Goal: Transaction & Acquisition: Purchase product/service

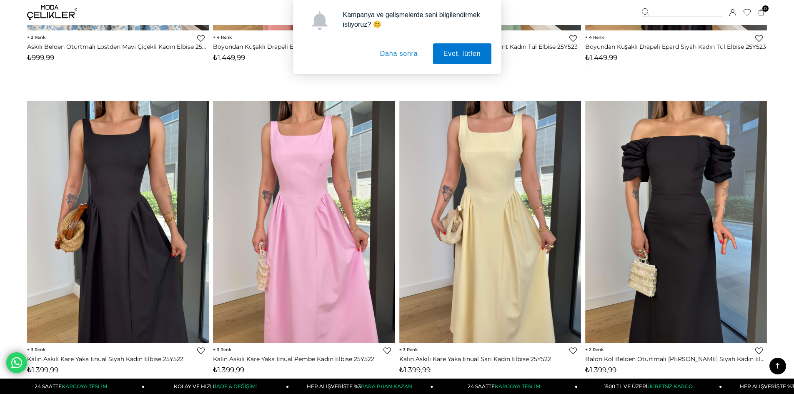
scroll to position [1105, 0]
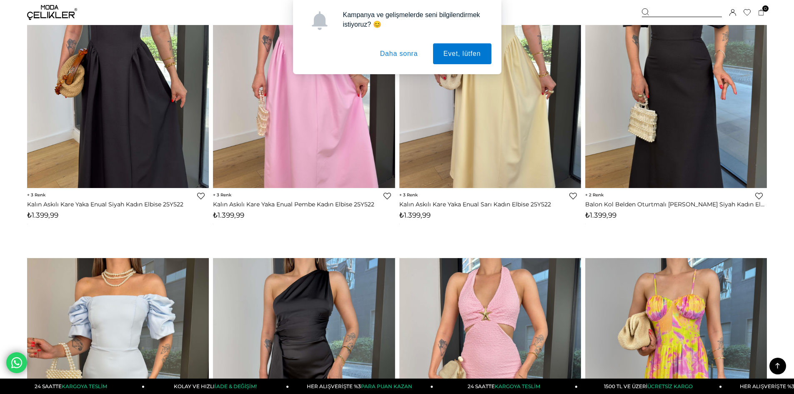
click at [399, 55] on button "Daha sonra" at bounding box center [399, 53] width 59 height 21
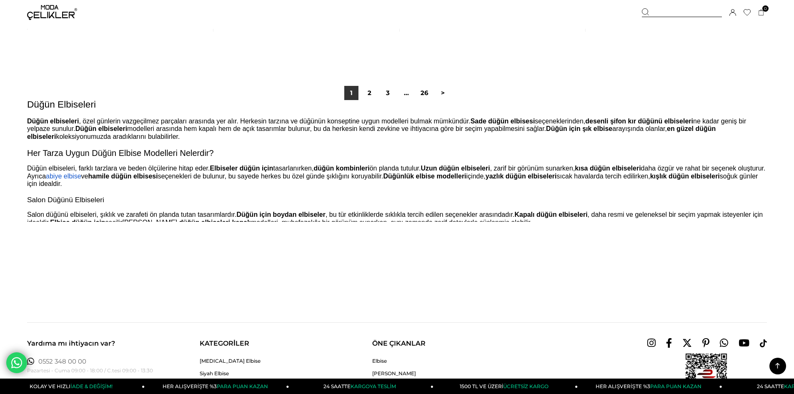
scroll to position [6208, 0]
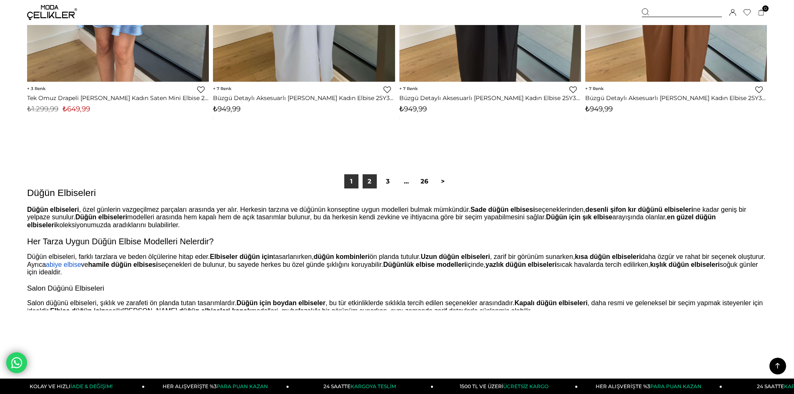
click at [368, 176] on link "2" at bounding box center [370, 181] width 14 height 14
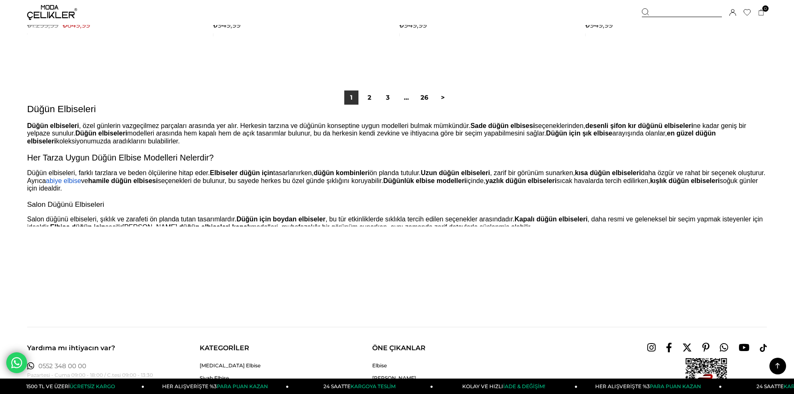
scroll to position [6200, 0]
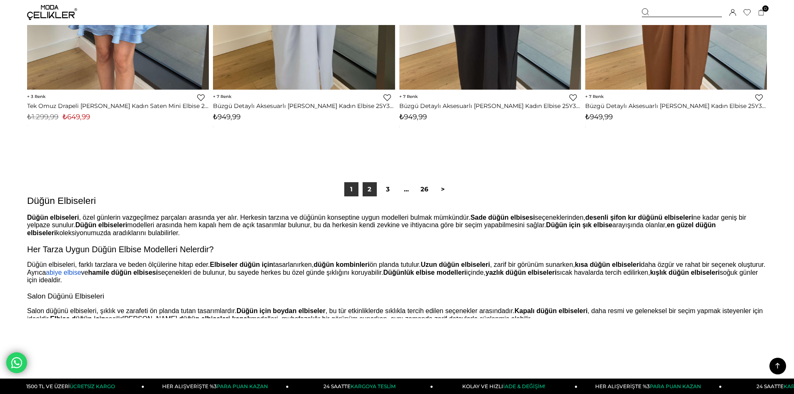
click at [370, 190] on link "2" at bounding box center [370, 189] width 14 height 14
